Goal: Task Accomplishment & Management: Manage account settings

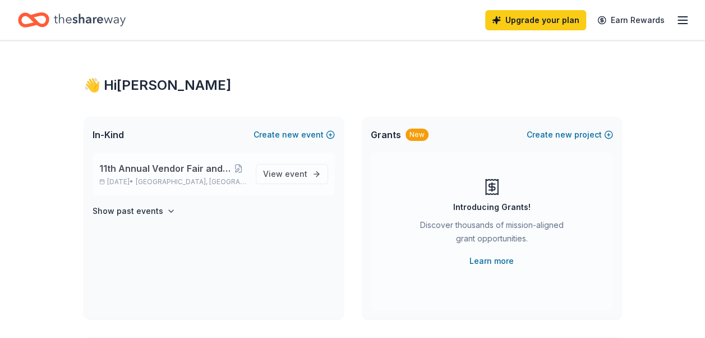
click at [188, 168] on span "11th Annual Vendor Fair and Basket Raffle" at bounding box center [165, 168] width 132 height 13
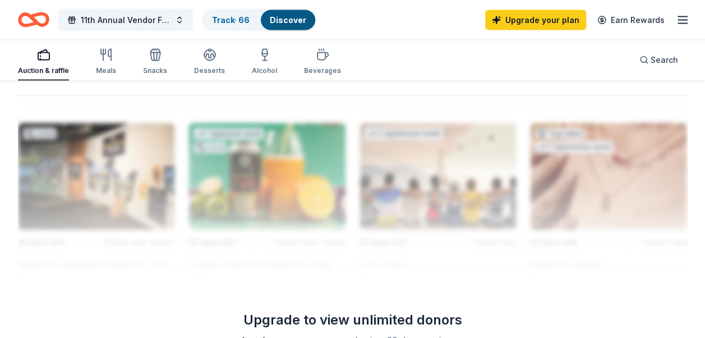
scroll to position [1185, 0]
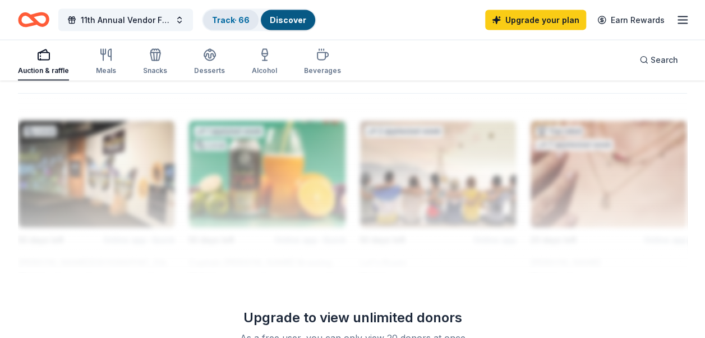
click at [234, 21] on link "Track · 66" at bounding box center [231, 20] width 38 height 10
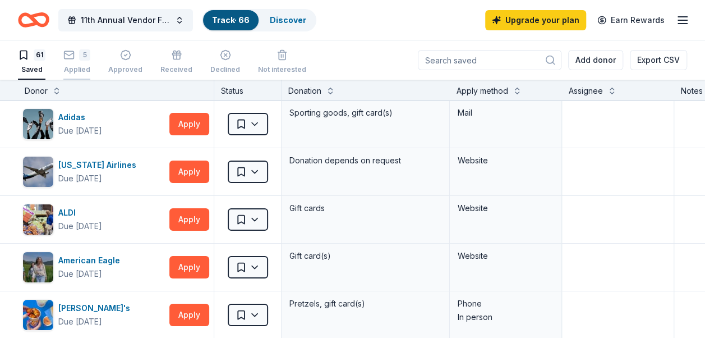
click at [76, 62] on div "5 Applied" at bounding box center [76, 61] width 27 height 25
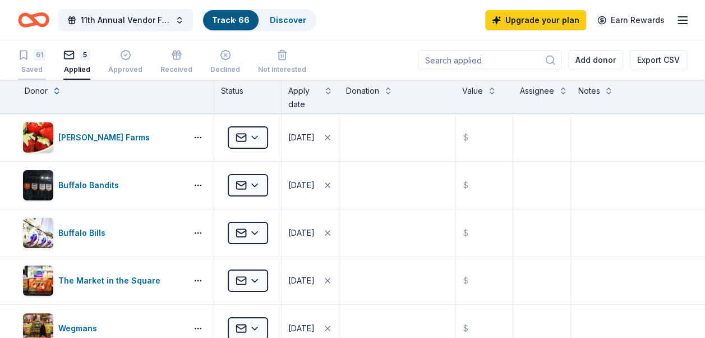
click at [25, 61] on div "61 Saved" at bounding box center [31, 61] width 27 height 25
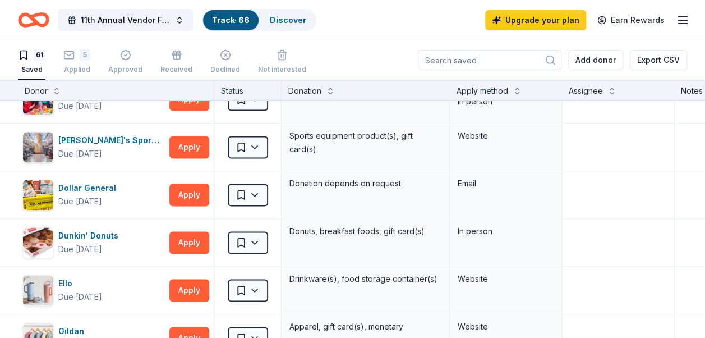
scroll to position [789, 0]
